Goal: Book appointment/travel/reservation

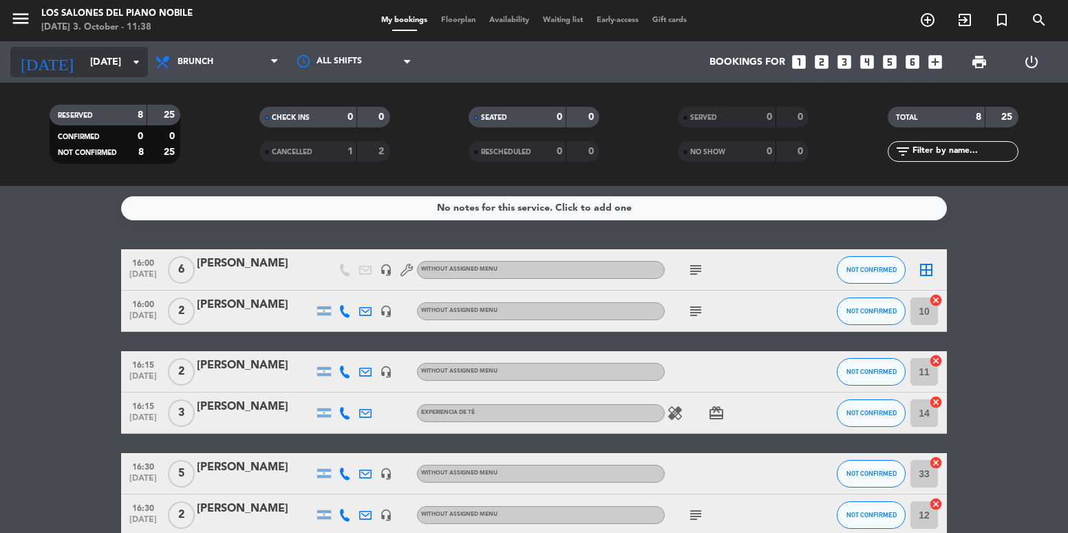
click at [83, 68] on input "[DATE]" at bounding box center [148, 62] width 131 height 25
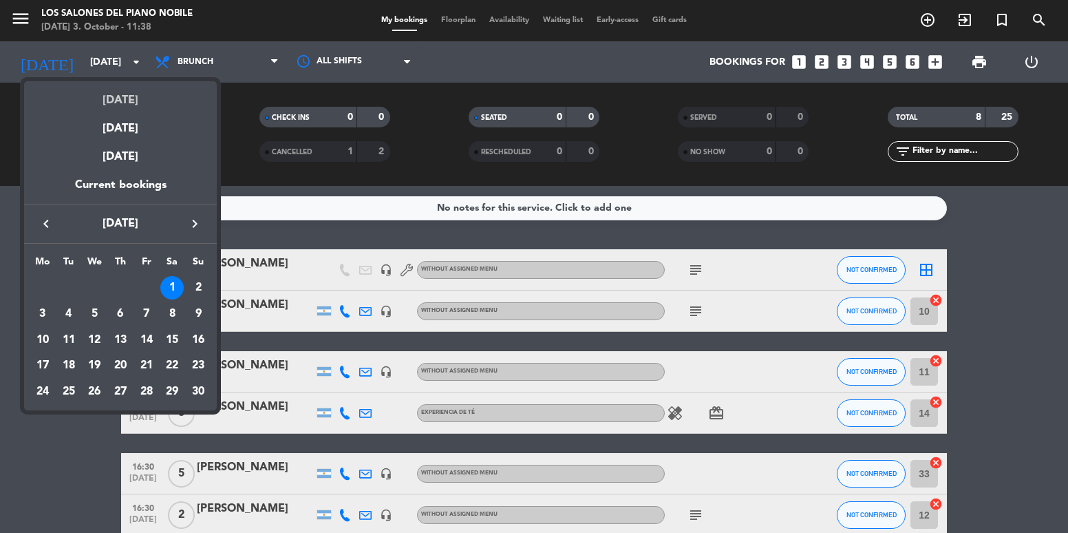
click at [127, 100] on div "[DATE]" at bounding box center [120, 95] width 193 height 28
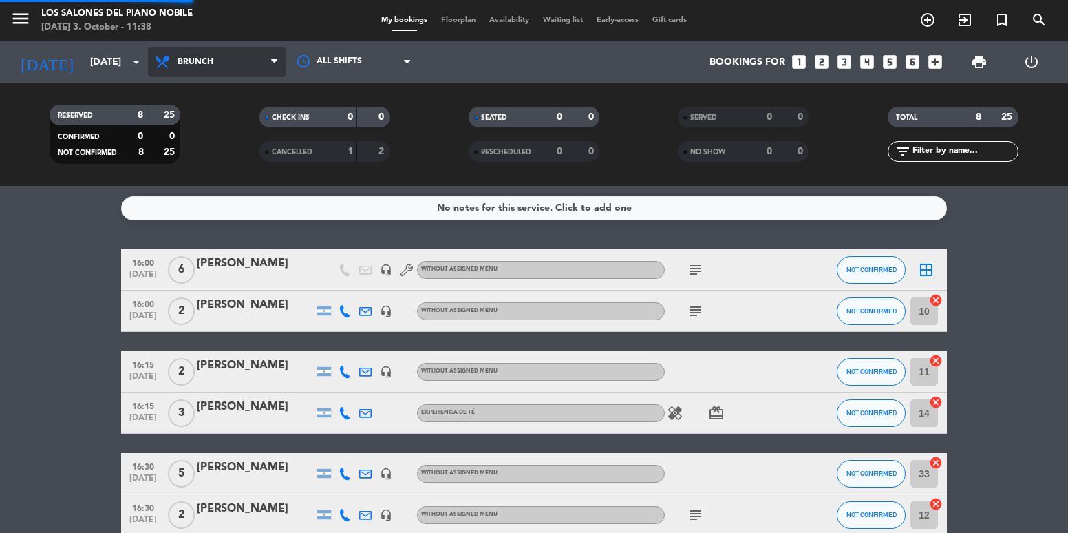
click at [193, 61] on span "Brunch" at bounding box center [196, 62] width 36 height 10
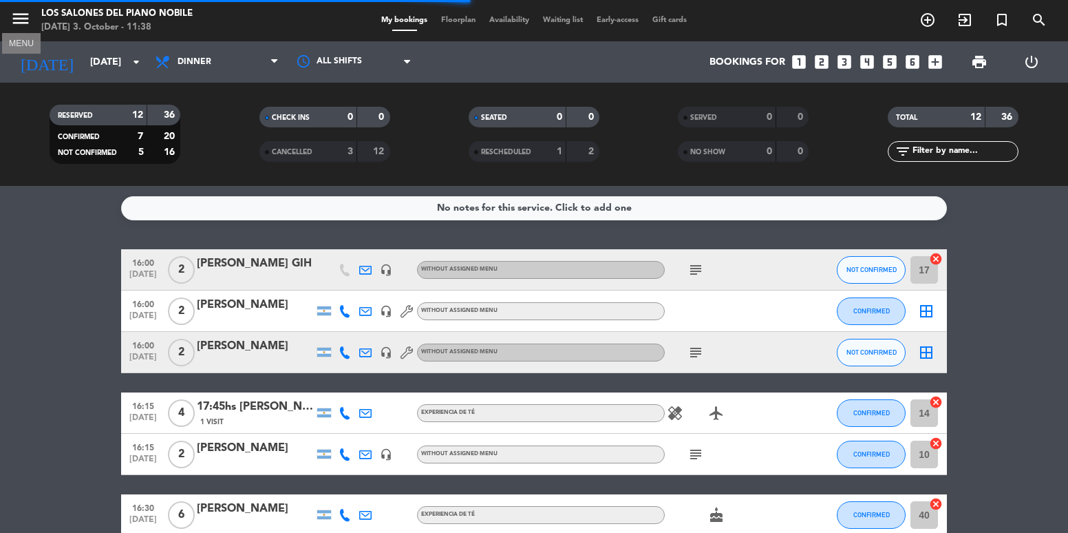
drag, startPoint x: 3, startPoint y: 19, endPoint x: 95, endPoint y: 39, distance: 93.8
click at [9, 20] on div "menu MENU Los Salones del Piano [PERSON_NAME] [DATE] 3. October - 11:38" at bounding box center [133, 21] width 267 height 32
click at [39, 24] on span "menu" at bounding box center [25, 21] width 31 height 32
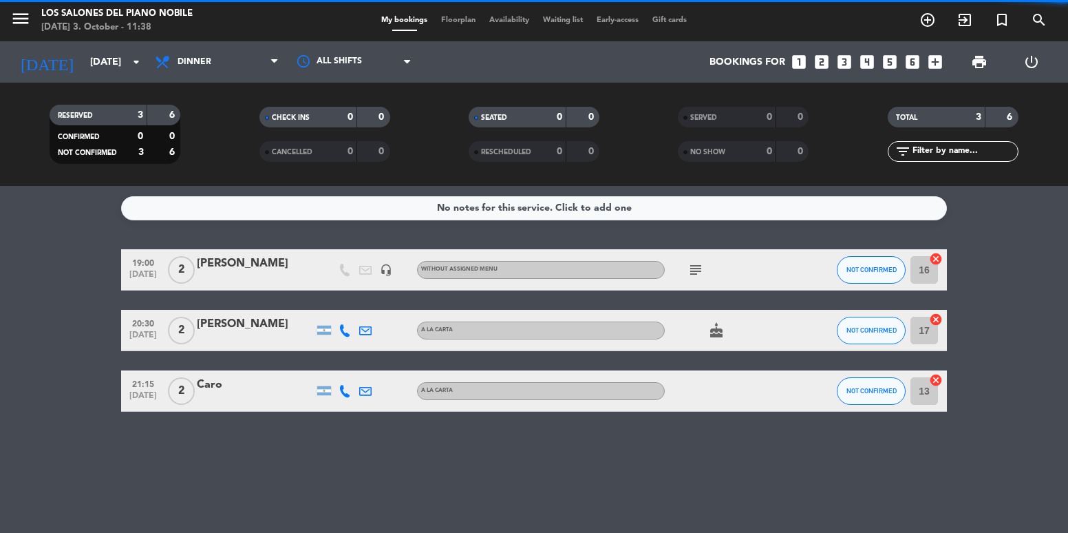
click at [23, 17] on icon "menu" at bounding box center [20, 18] width 21 height 21
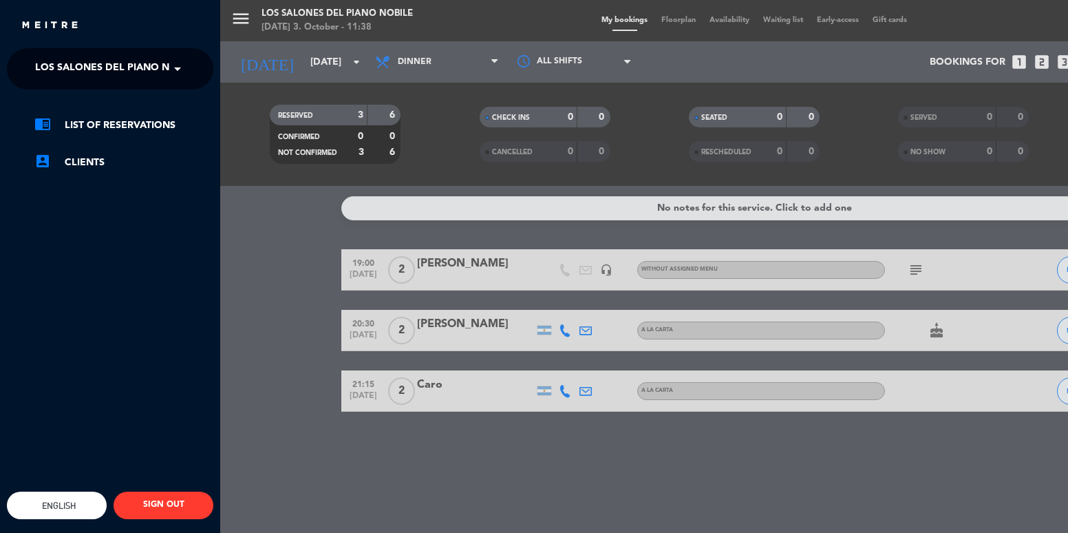
click at [109, 85] on ng-select "× Los Salones del Piano [PERSON_NAME] ×" at bounding box center [110, 68] width 206 height 41
click at [108, 78] on span "Los Salones del Piano Nobile" at bounding box center [116, 68] width 163 height 29
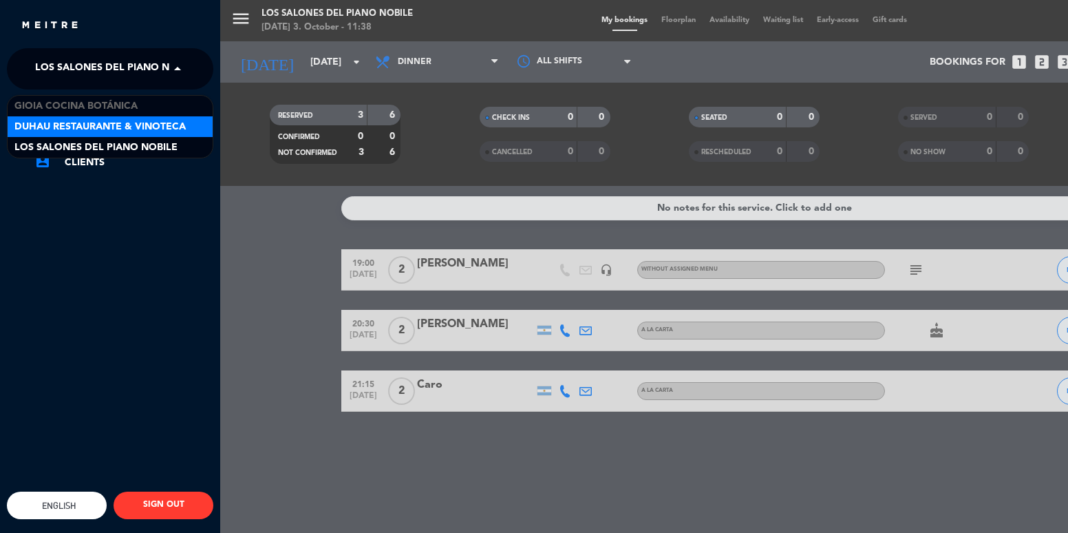
click at [122, 120] on span "Duhau Restaurante & Vinoteca" at bounding box center [99, 127] width 171 height 16
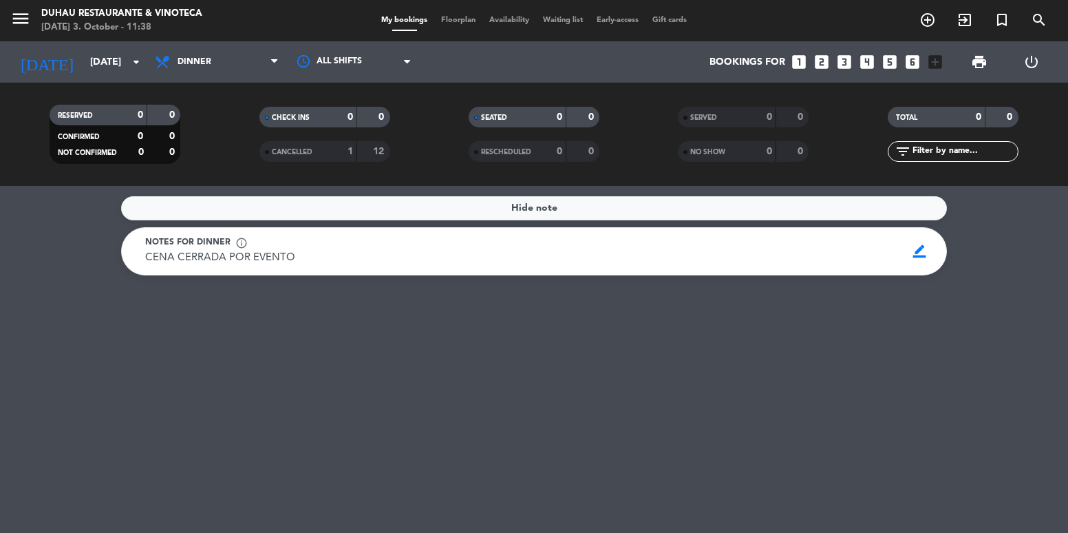
drag, startPoint x: 138, startPoint y: 258, endPoint x: 334, endPoint y: 257, distance: 195.4
click at [334, 257] on div "Notes for dinner info_outline CENA CERRADA POR EVENTO CENA CERRADA POR EVENTO" at bounding box center [521, 251] width 771 height 30
click at [299, 343] on div "Hide note Notes for dinner info_outline CENA CERRADA POR EVENTO CENA CERRADA PO…" at bounding box center [534, 359] width 1068 height 347
click at [16, 7] on span "menu" at bounding box center [25, 21] width 31 height 32
click at [19, 14] on icon "menu" at bounding box center [20, 18] width 21 height 21
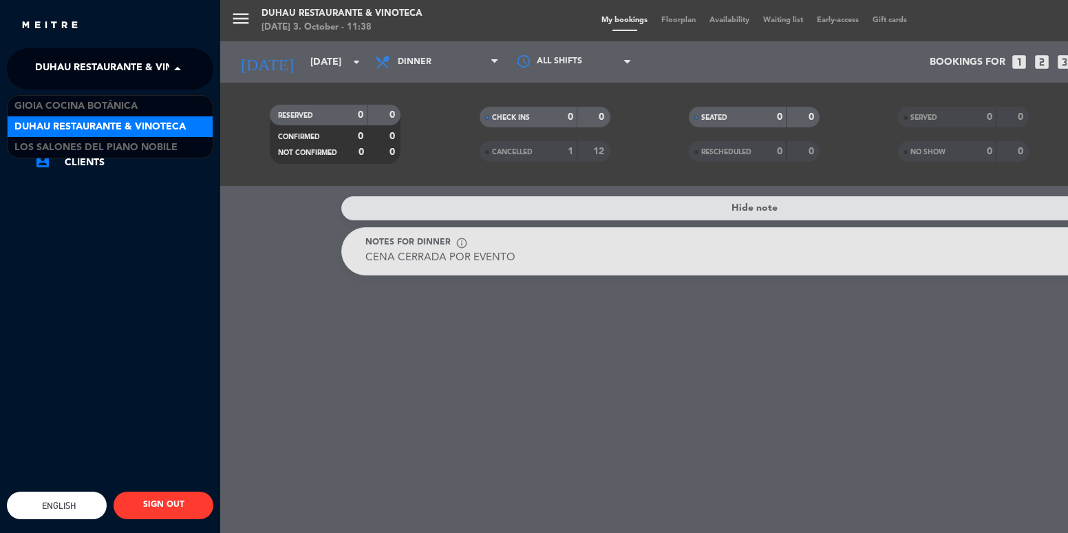
click at [148, 74] on span "Duhau Restaurante & Vinoteca" at bounding box center [120, 68] width 171 height 29
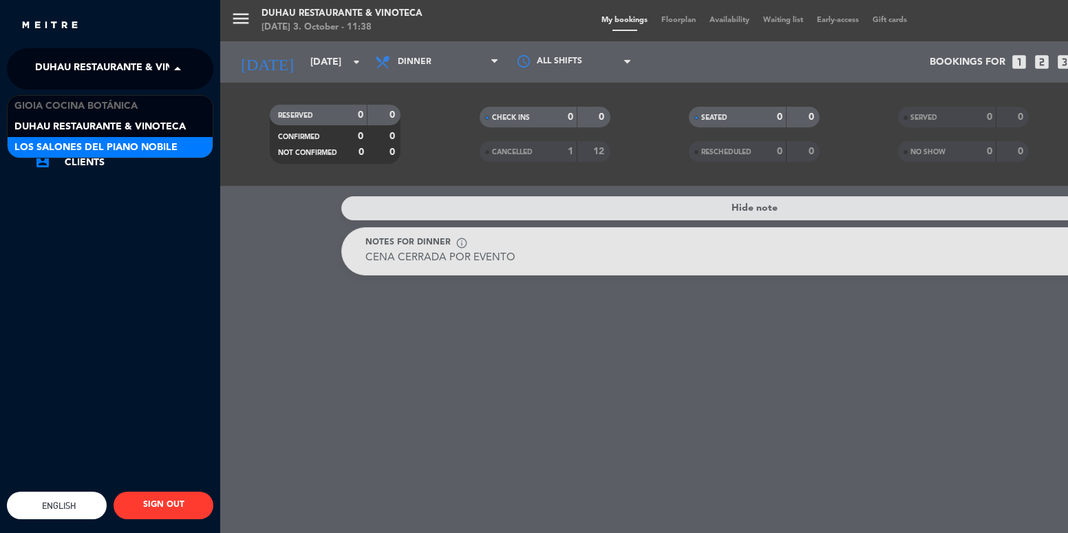
click at [146, 144] on span "Los Salones del Piano Nobile" at bounding box center [95, 148] width 163 height 16
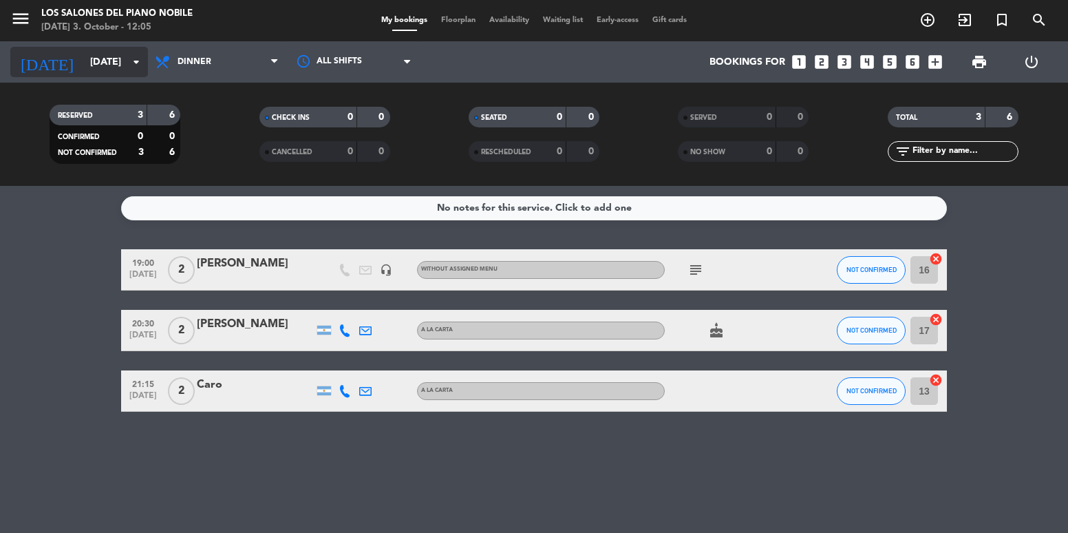
click at [103, 66] on input "[DATE]" at bounding box center [148, 62] width 131 height 25
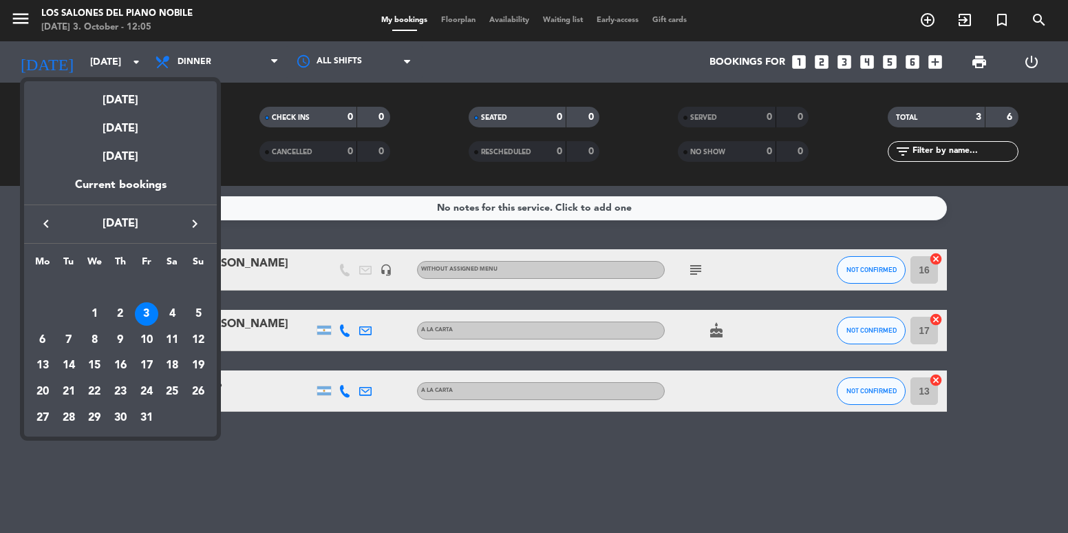
click at [190, 222] on icon "keyboard_arrow_right" at bounding box center [194, 223] width 17 height 17
click at [178, 286] on div "1" at bounding box center [171, 287] width 23 height 23
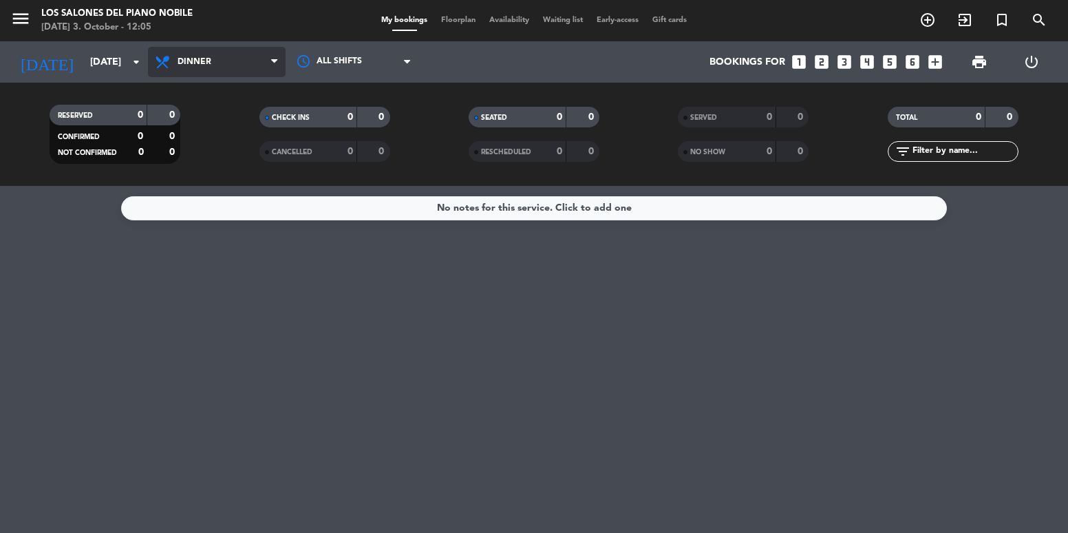
click at [198, 72] on span "Dinner" at bounding box center [217, 62] width 138 height 30
click at [211, 149] on div "menu Los Salones del Piano [PERSON_NAME] [DATE] 3. October - 12:05 My bookings …" at bounding box center [534, 93] width 1068 height 186
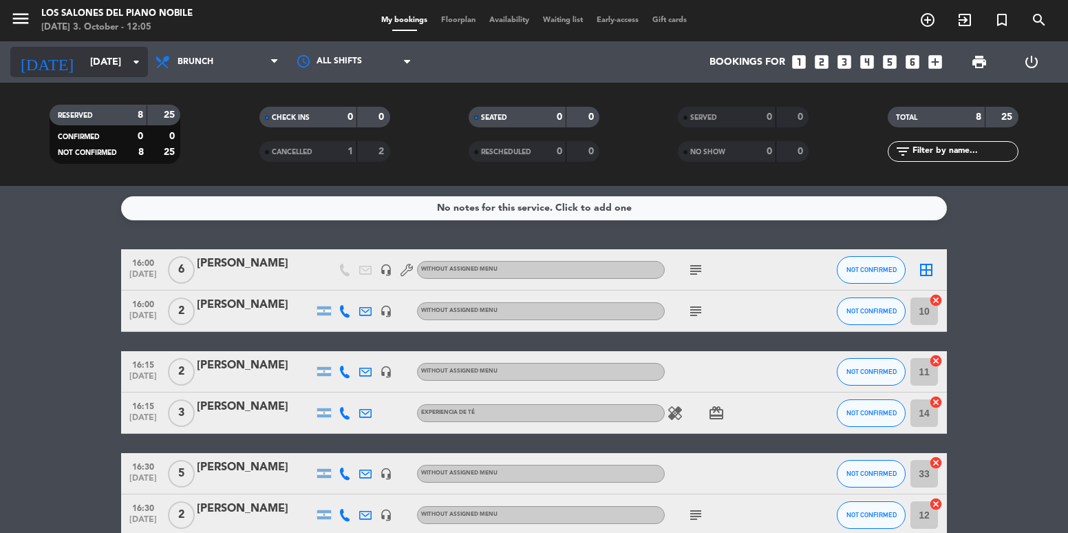
click at [83, 57] on input "[DATE]" at bounding box center [148, 62] width 131 height 25
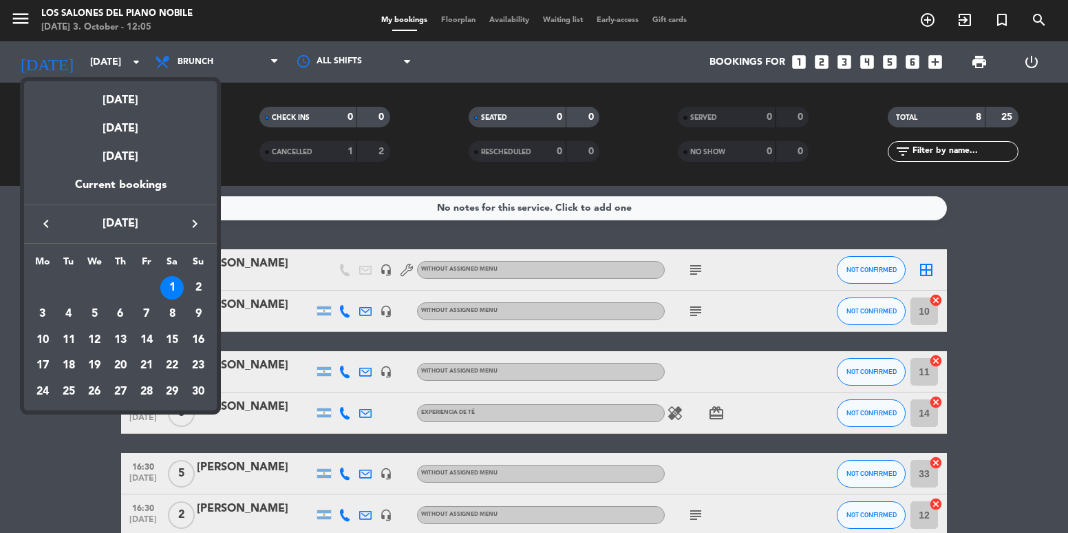
click at [375, 228] on div at bounding box center [534, 266] width 1068 height 533
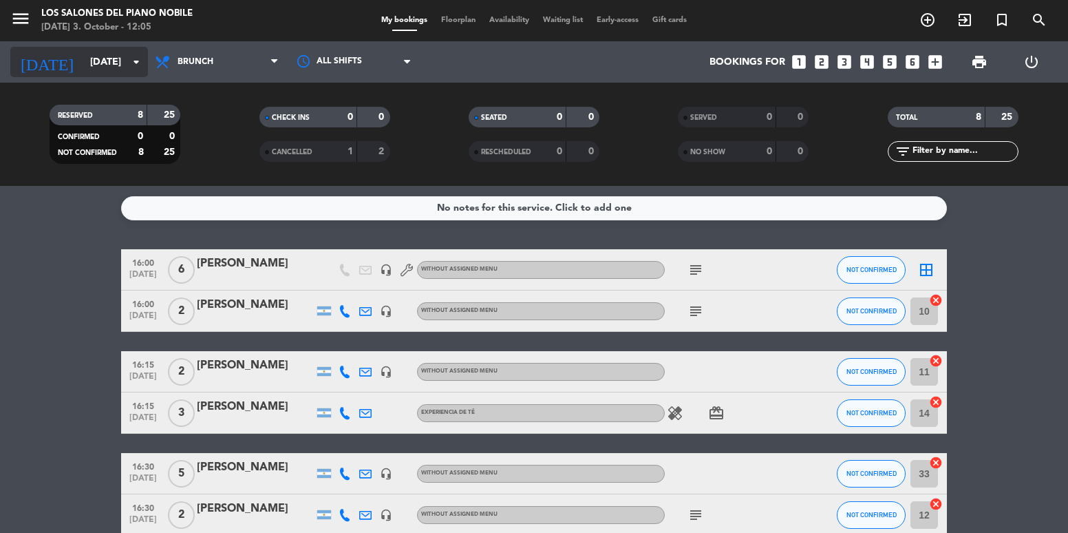
click at [83, 58] on input "[DATE]" at bounding box center [148, 62] width 131 height 25
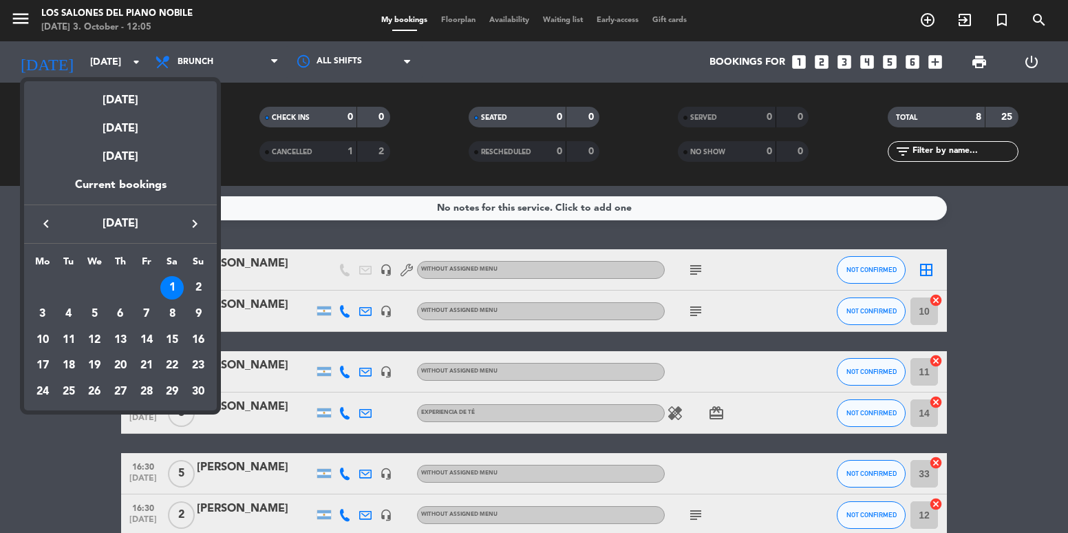
click at [42, 220] on icon "keyboard_arrow_left" at bounding box center [46, 223] width 17 height 17
click at [150, 366] on div "17" at bounding box center [146, 365] width 23 height 23
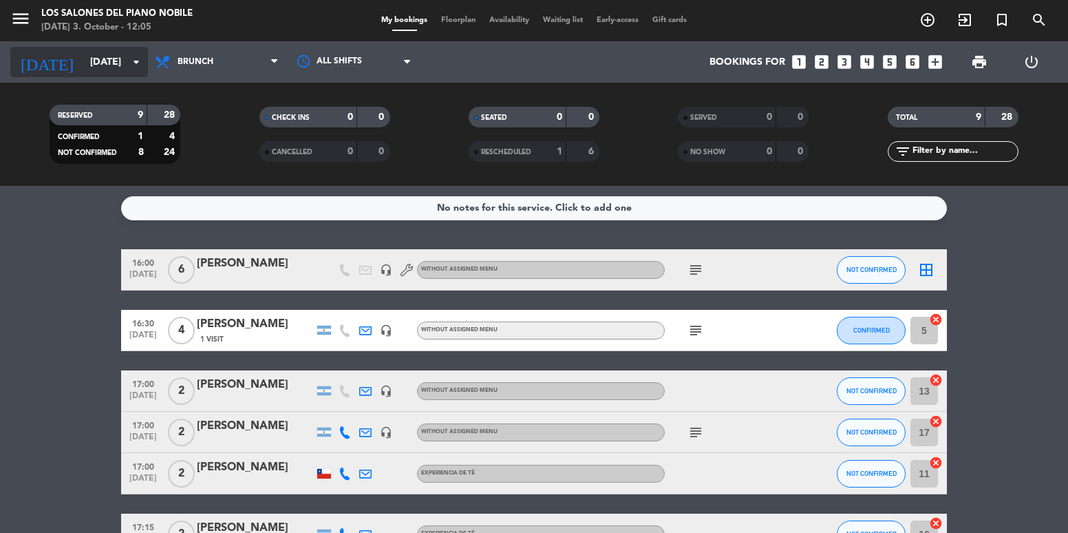
click at [100, 66] on input "[DATE]" at bounding box center [148, 62] width 131 height 25
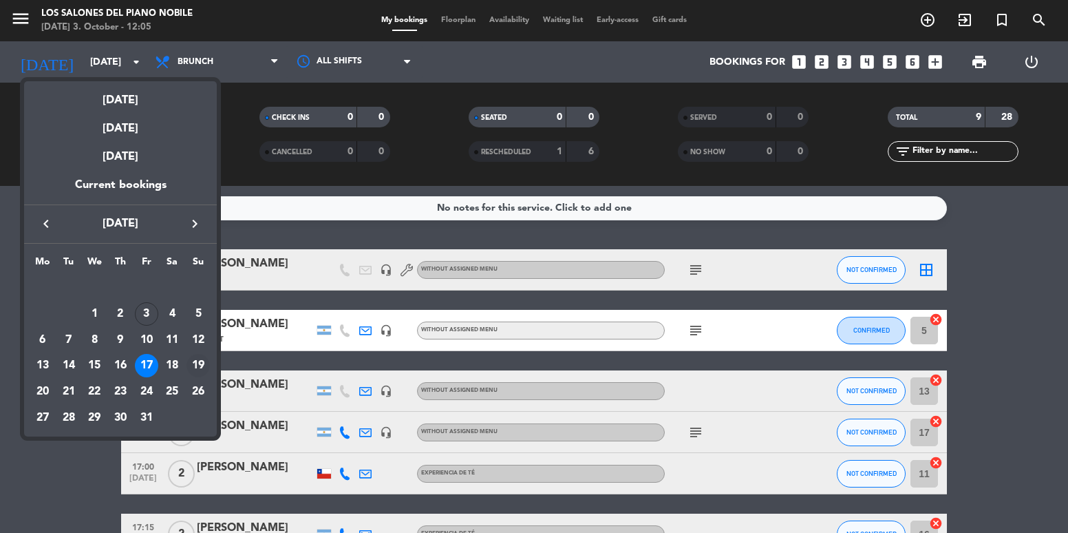
click at [197, 363] on div "19" at bounding box center [197, 365] width 23 height 23
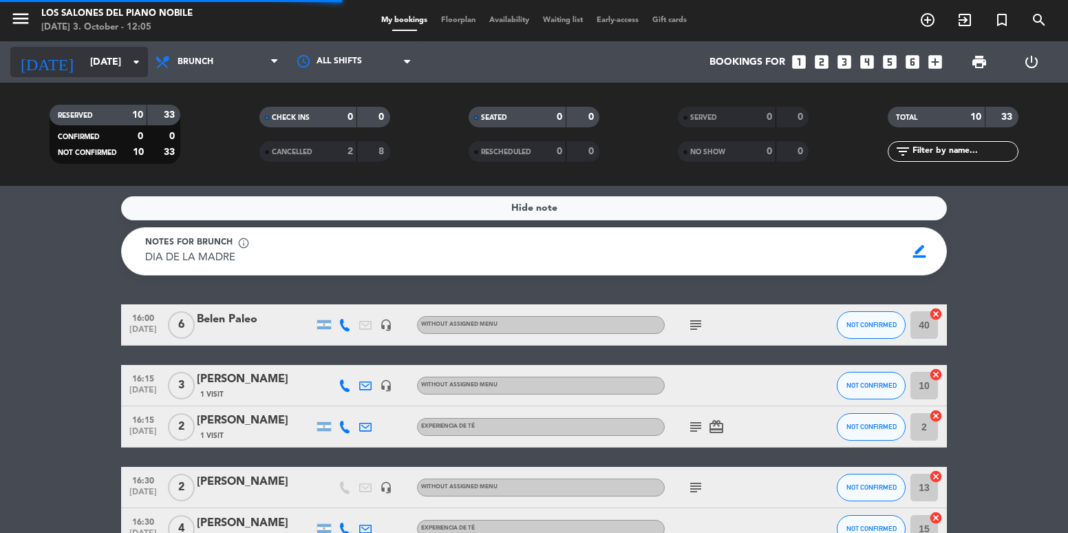
click at [109, 76] on div "[DATE] [DATE] arrow_drop_down" at bounding box center [79, 62] width 138 height 30
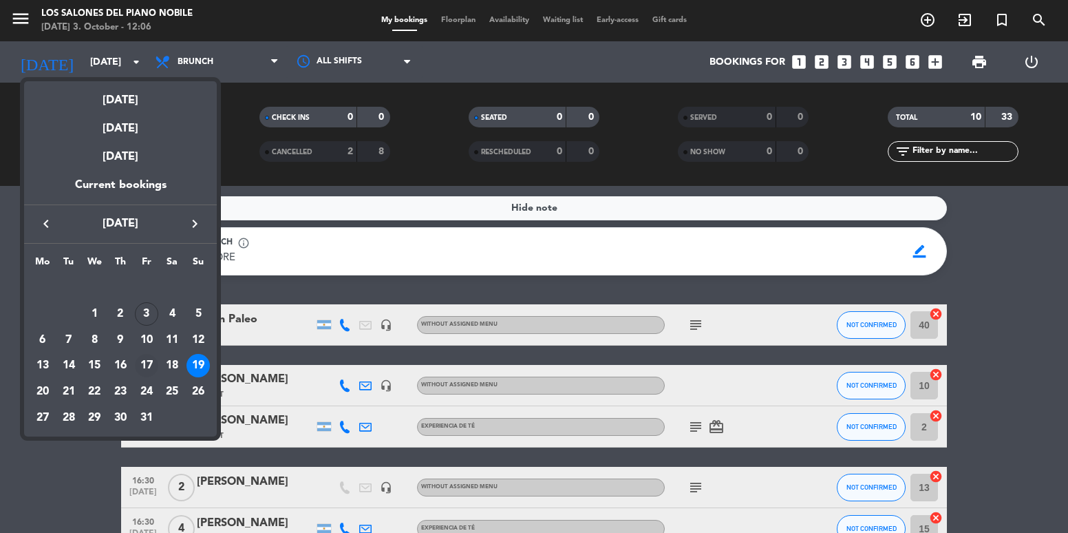
click at [151, 372] on div "17" at bounding box center [146, 365] width 23 height 23
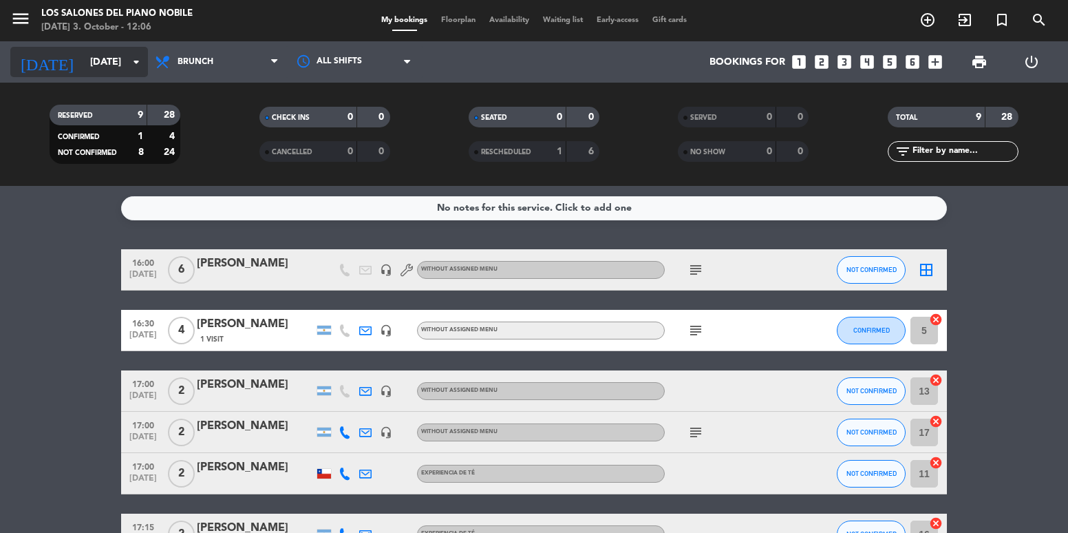
click at [118, 56] on input "[DATE]" at bounding box center [148, 62] width 131 height 25
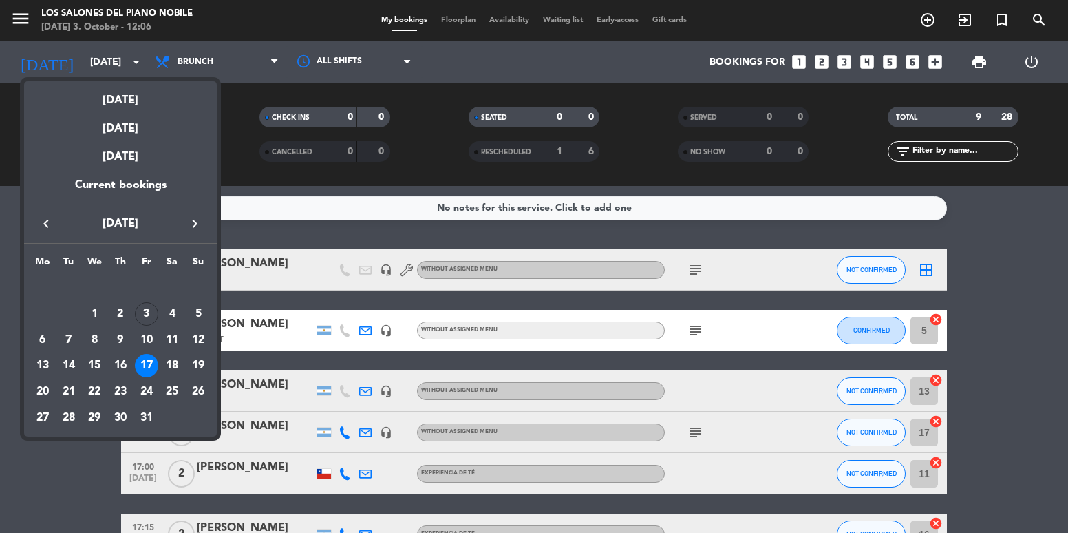
click at [195, 222] on icon "keyboard_arrow_right" at bounding box center [194, 223] width 17 height 17
click at [178, 287] on div "1" at bounding box center [171, 287] width 23 height 23
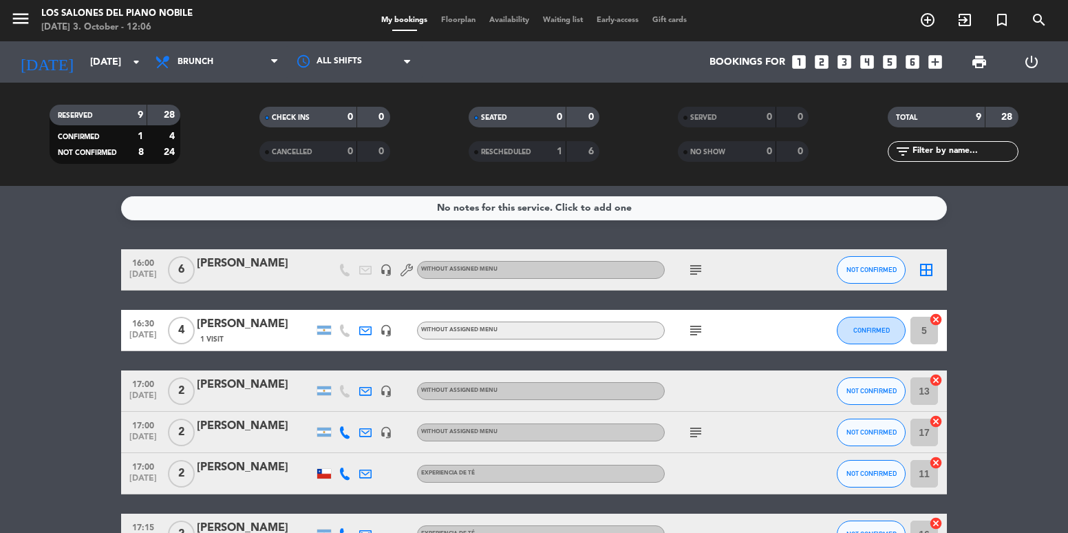
type input "[DATE]"
